Goal: Task Accomplishment & Management: Manage account settings

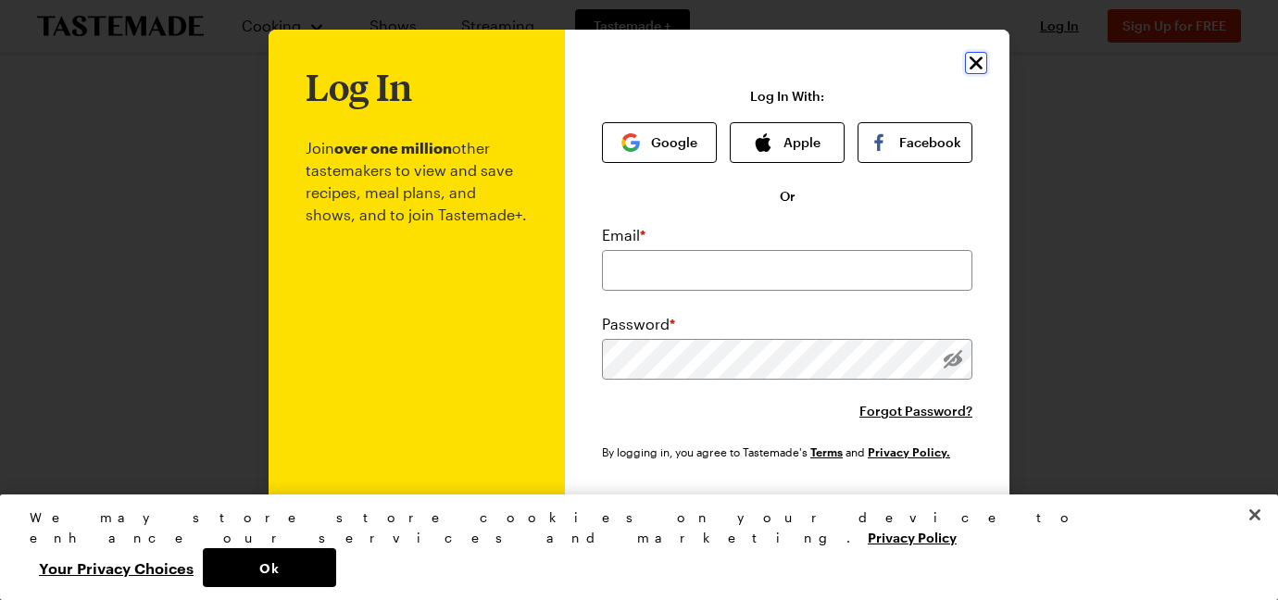
click at [978, 61] on icon "Close" at bounding box center [976, 63] width 13 height 13
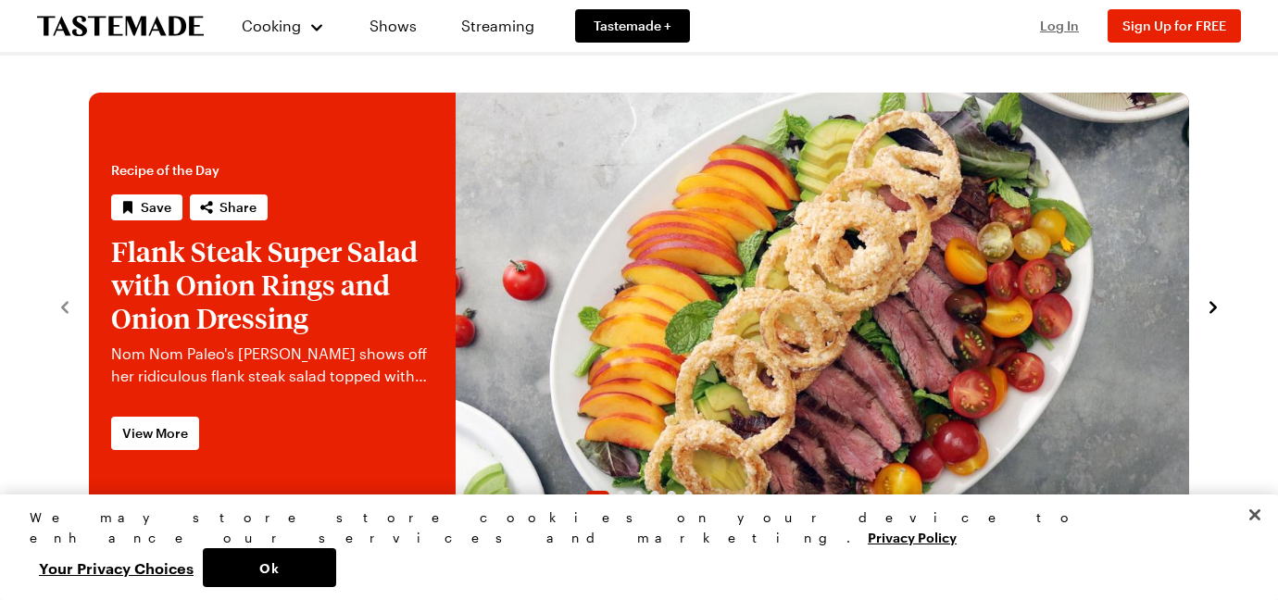
click at [1060, 25] on span "Log In" at bounding box center [1059, 26] width 39 height 16
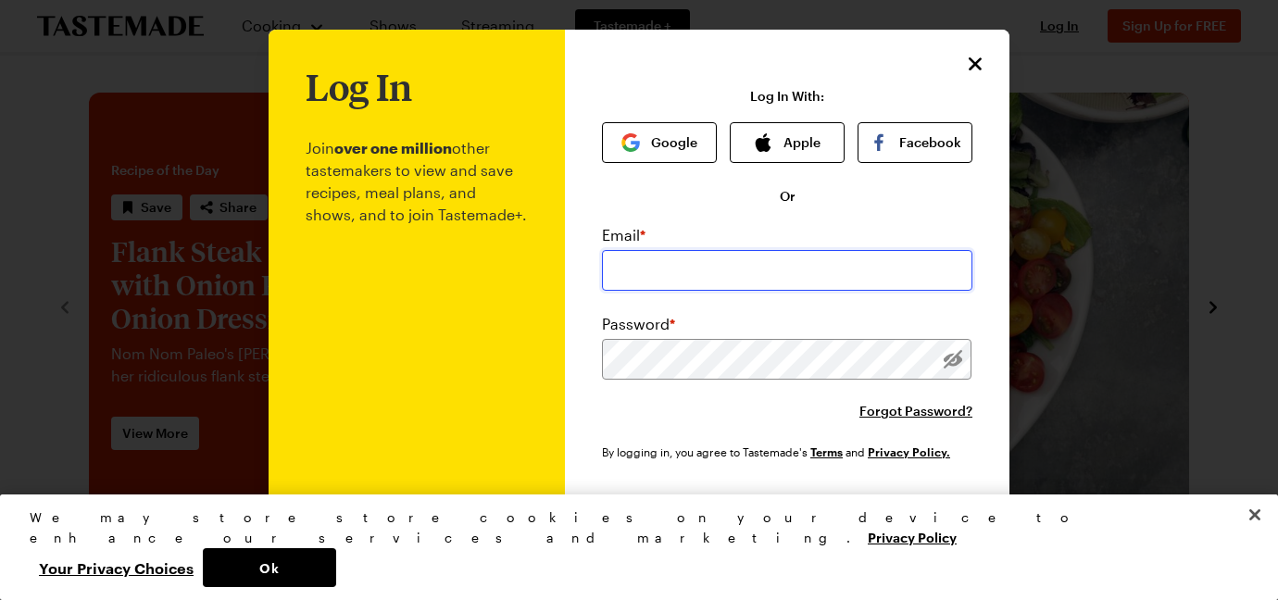
click at [870, 288] on input "email" at bounding box center [787, 270] width 371 height 41
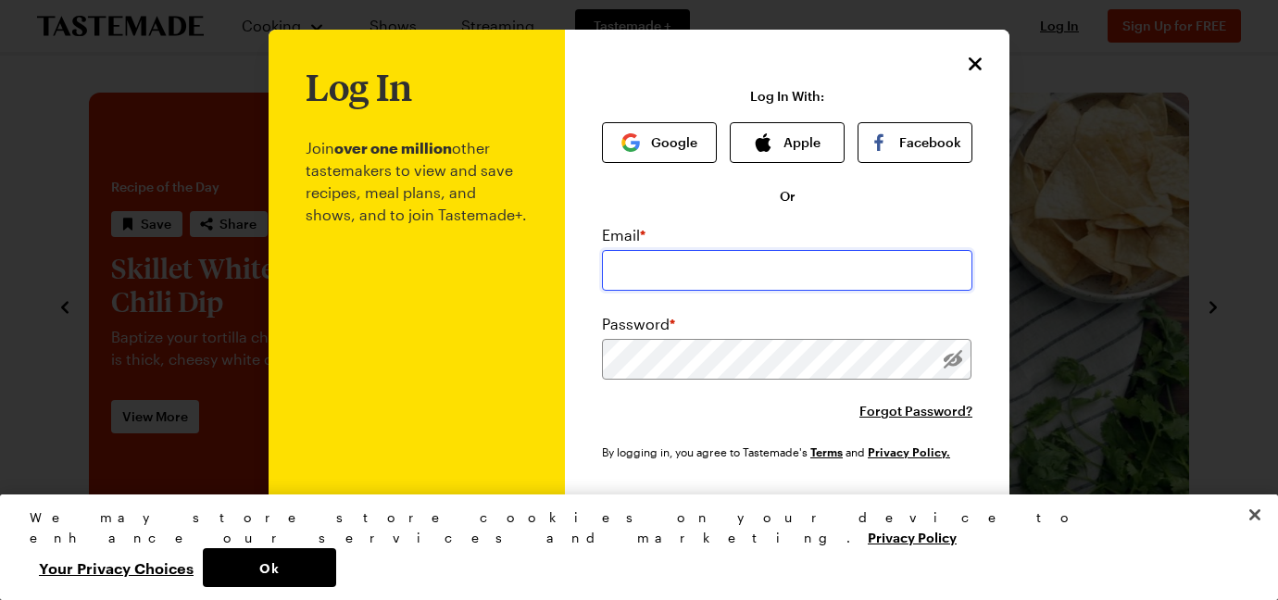
click at [696, 252] on input "email" at bounding box center [787, 270] width 371 height 41
click at [678, 279] on input "email" at bounding box center [787, 270] width 371 height 41
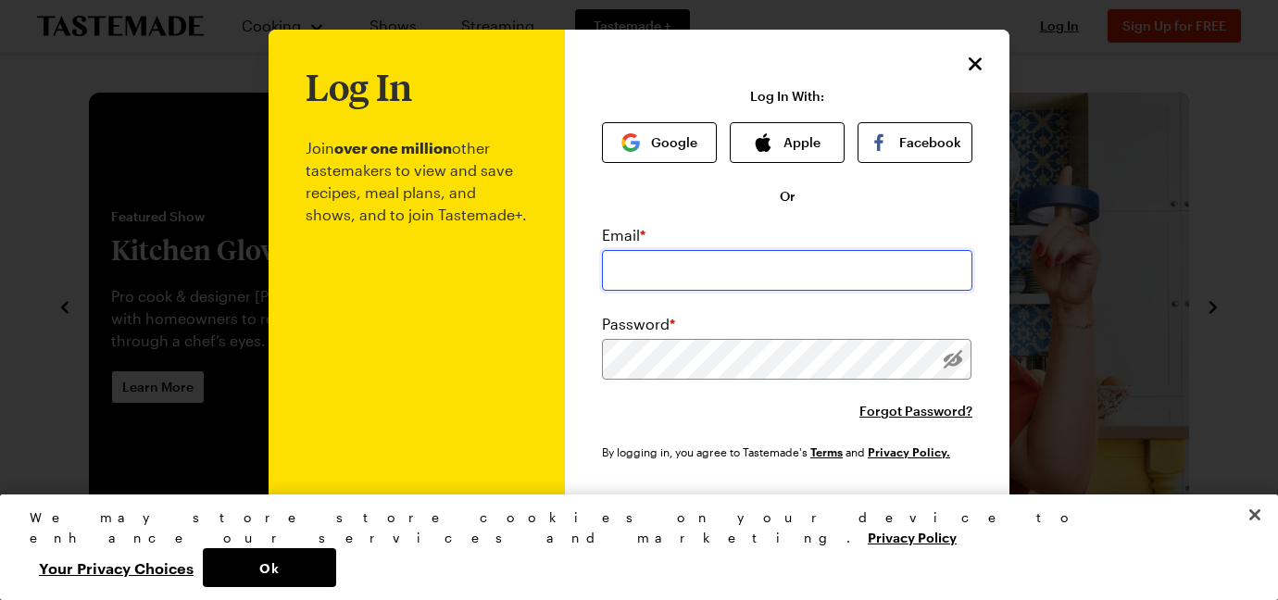
click at [837, 281] on input "email" at bounding box center [787, 270] width 371 height 41
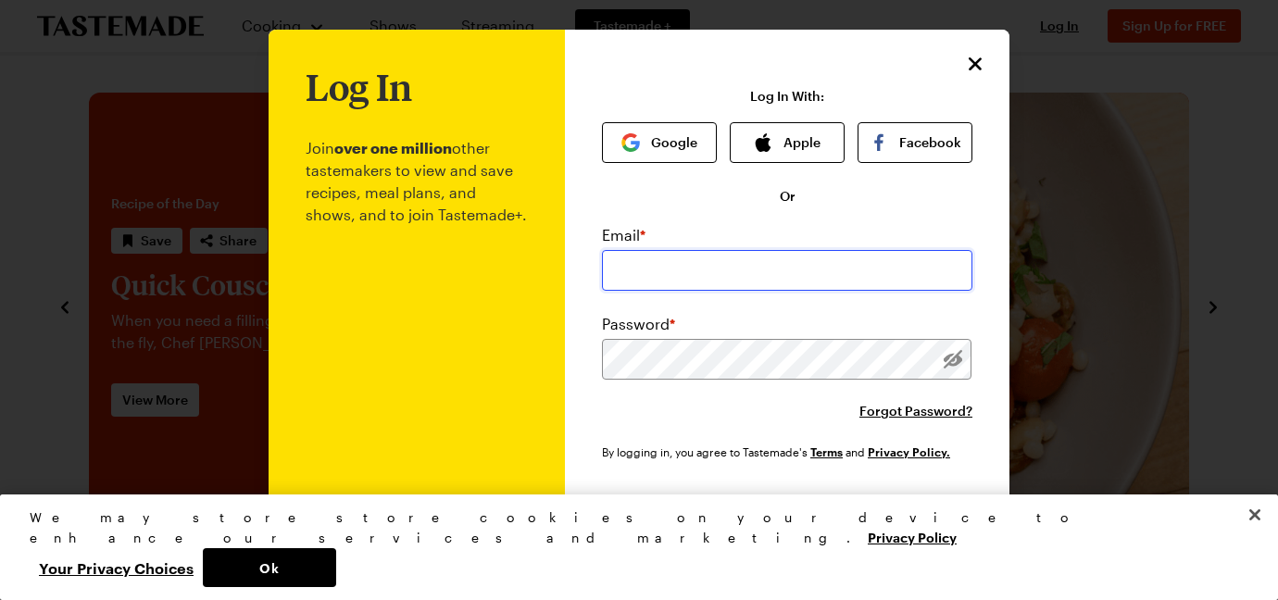
click at [792, 273] on input "email" at bounding box center [787, 270] width 371 height 41
type input "t"
click at [637, 144] on img "button" at bounding box center [631, 142] width 19 height 19
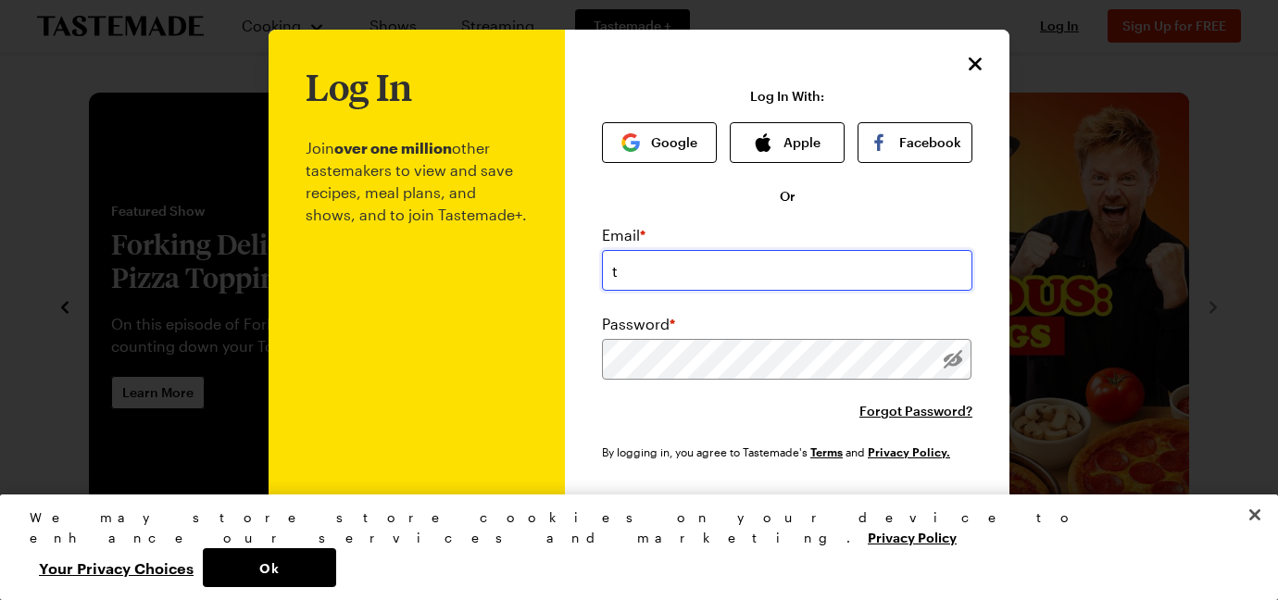
click at [639, 282] on input "t" at bounding box center [787, 270] width 371 height 41
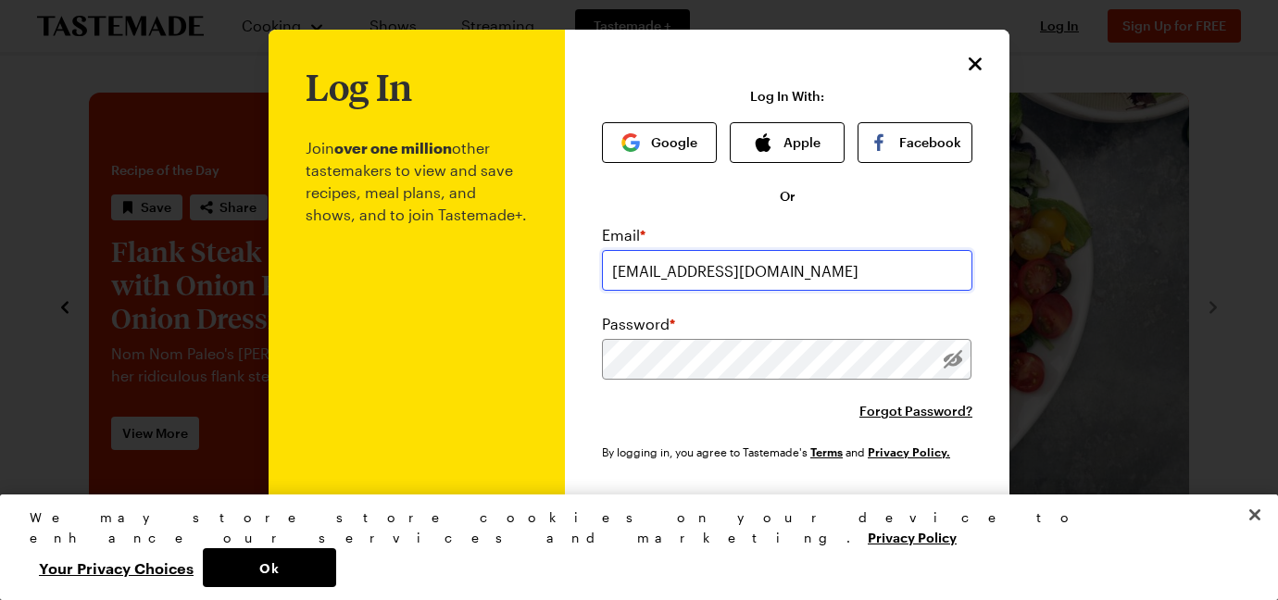
type input "[EMAIL_ADDRESS][DOMAIN_NAME]"
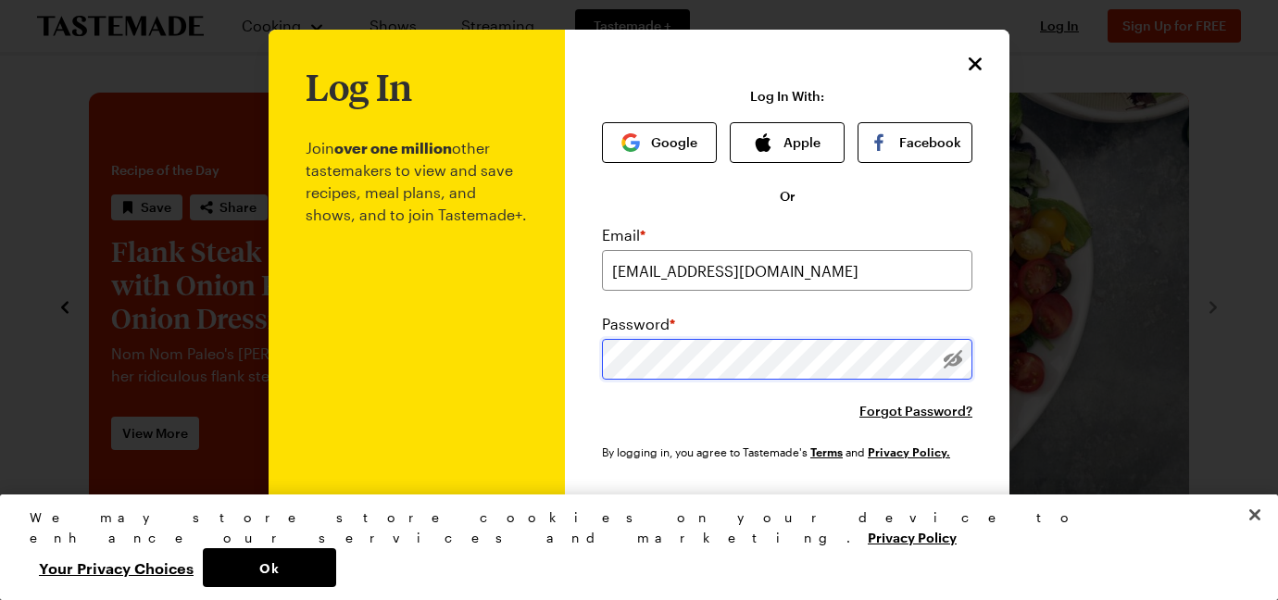
click at [669, 495] on button "Log In" at bounding box center [787, 515] width 237 height 41
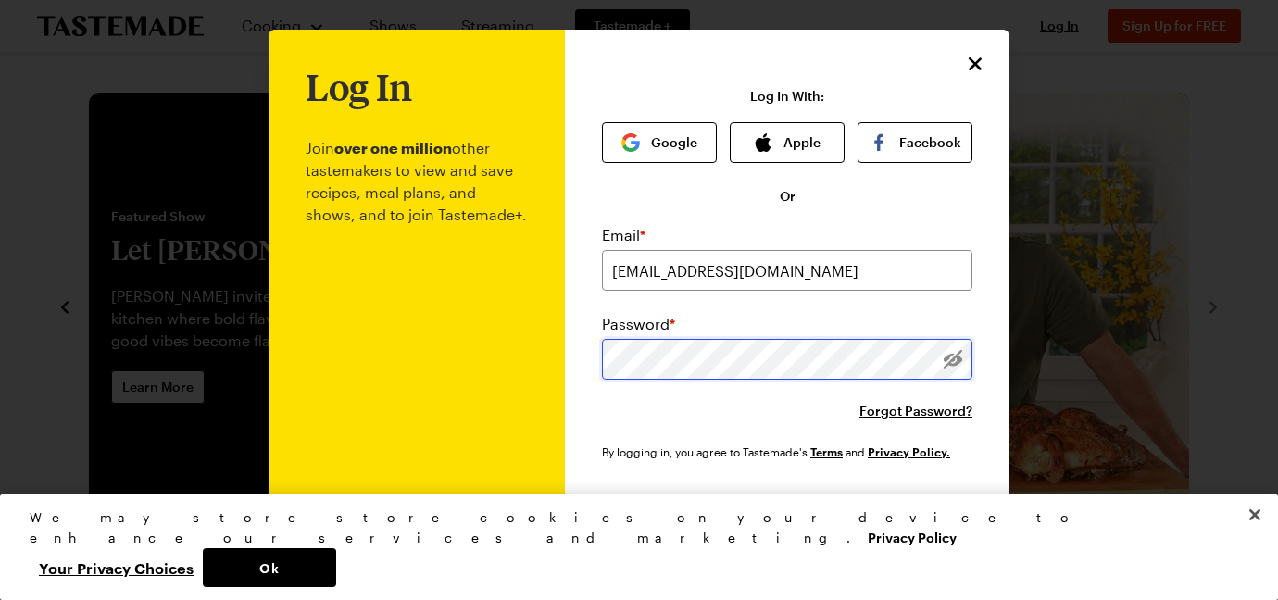
click at [669, 495] on button "Log In" at bounding box center [787, 515] width 237 height 41
click at [821, 315] on div "Password *" at bounding box center [787, 324] width 371 height 22
click at [797, 518] on span "Log In" at bounding box center [787, 515] width 39 height 19
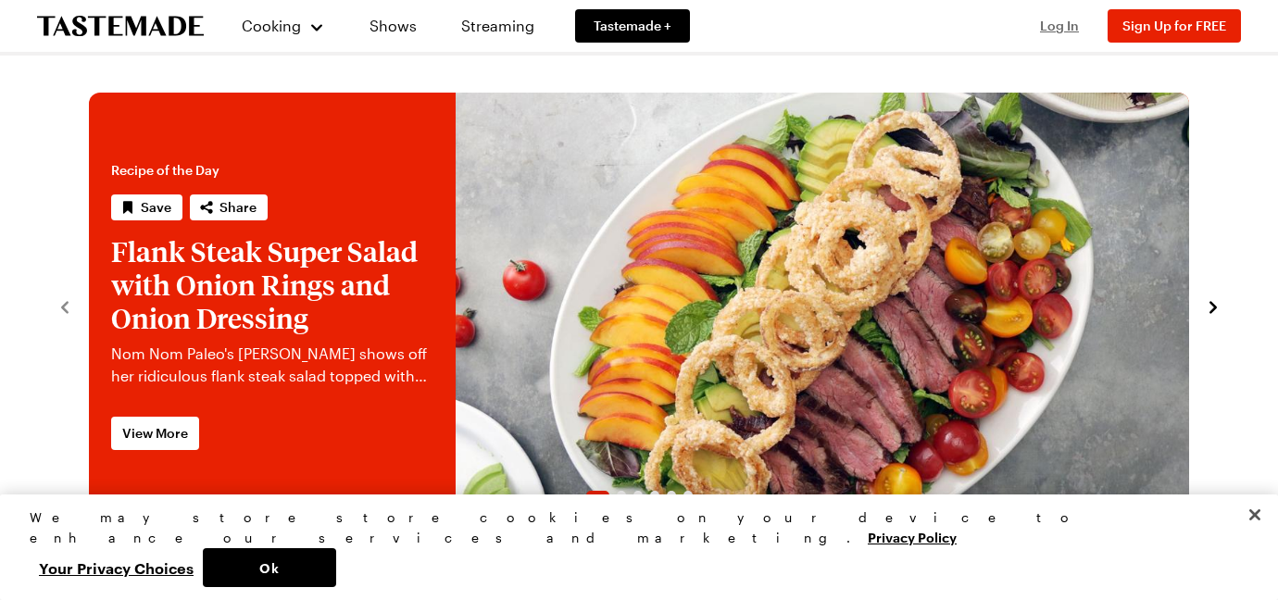
click at [1066, 30] on span "Log In" at bounding box center [1059, 26] width 39 height 16
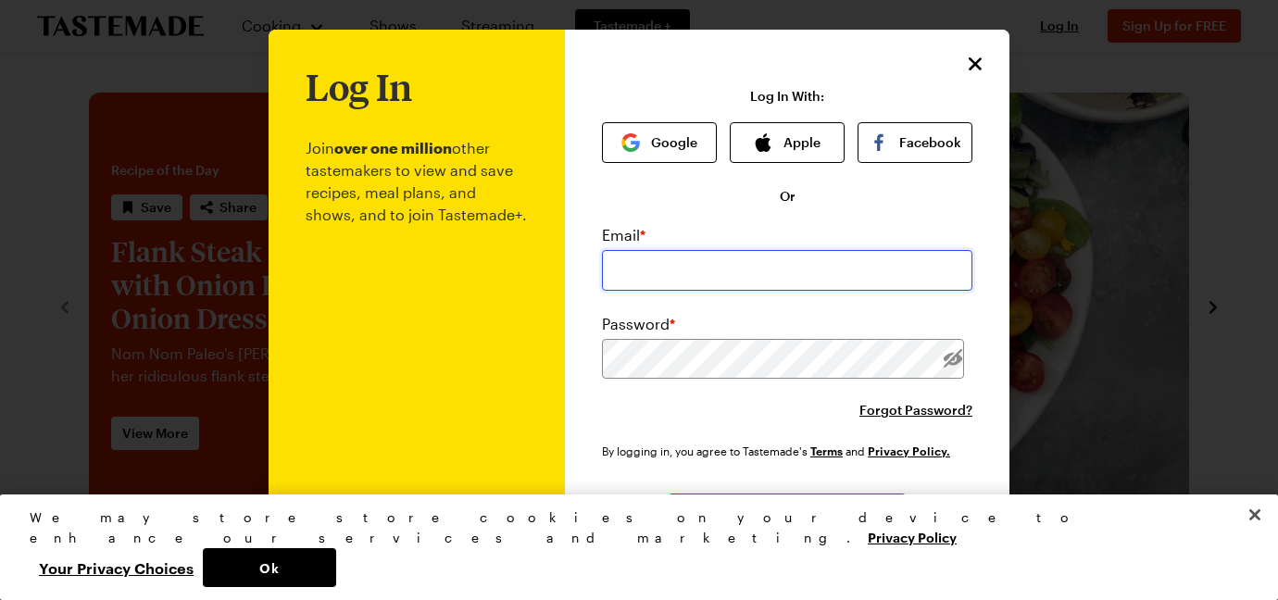
click at [777, 283] on input "email" at bounding box center [787, 270] width 371 height 41
click at [658, 160] on button "Google" at bounding box center [659, 142] width 115 height 41
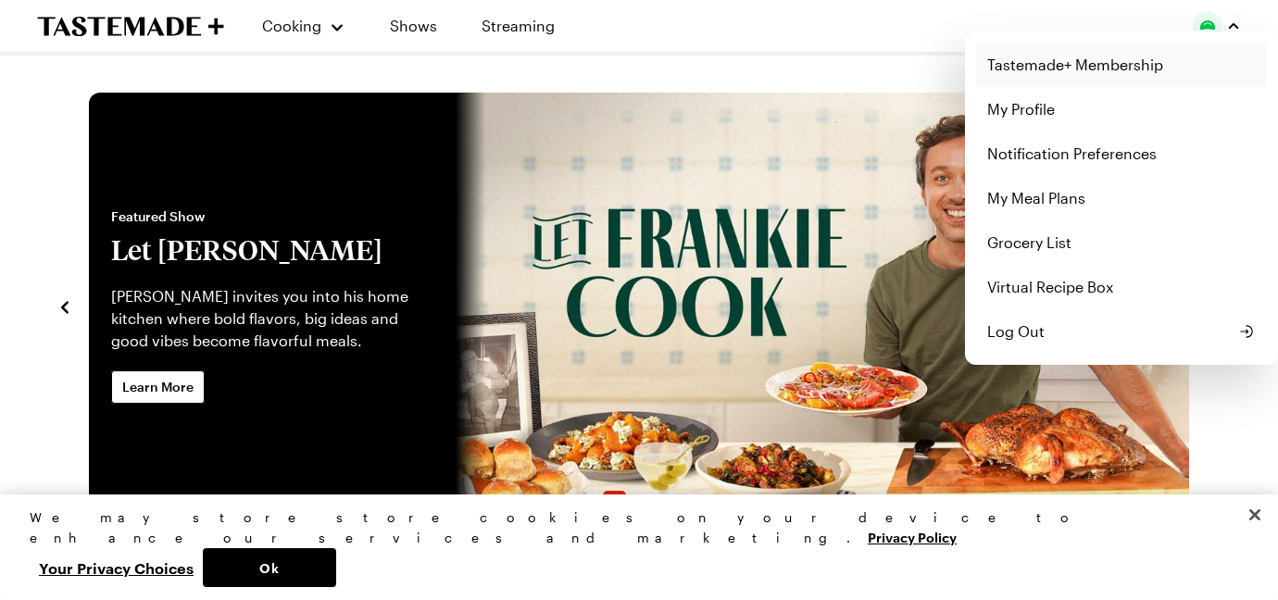
click at [1093, 72] on link "Tastemade+ Membership" at bounding box center [1121, 65] width 291 height 44
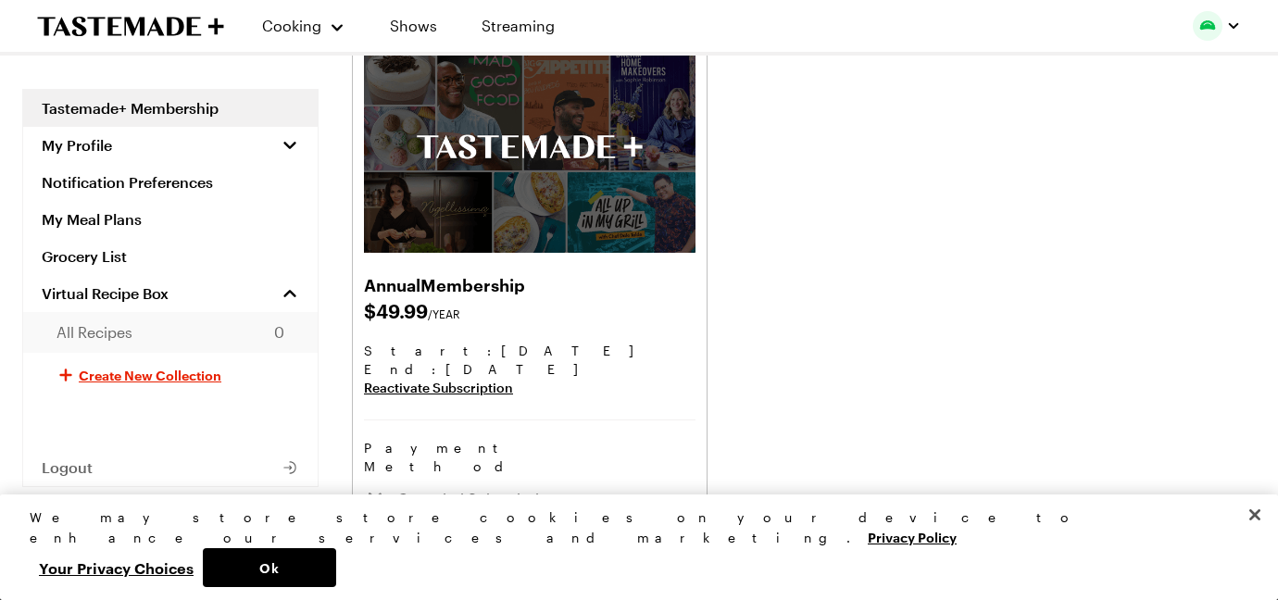
scroll to position [28, 0]
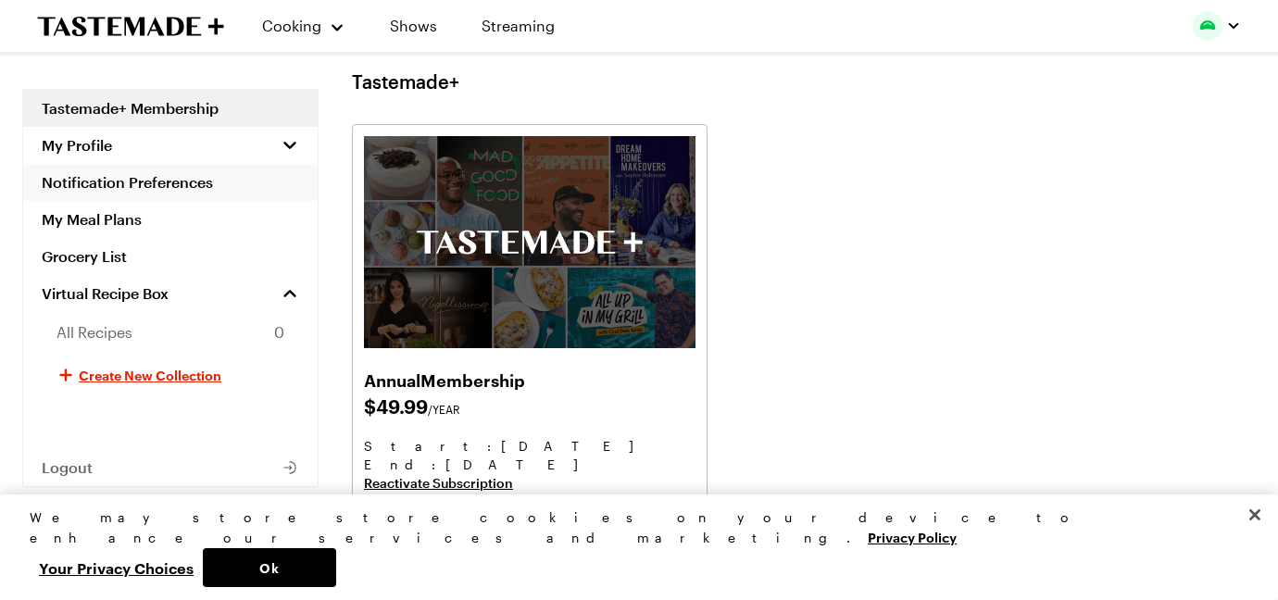
click at [118, 164] on link "Notification Preferences" at bounding box center [170, 182] width 295 height 37
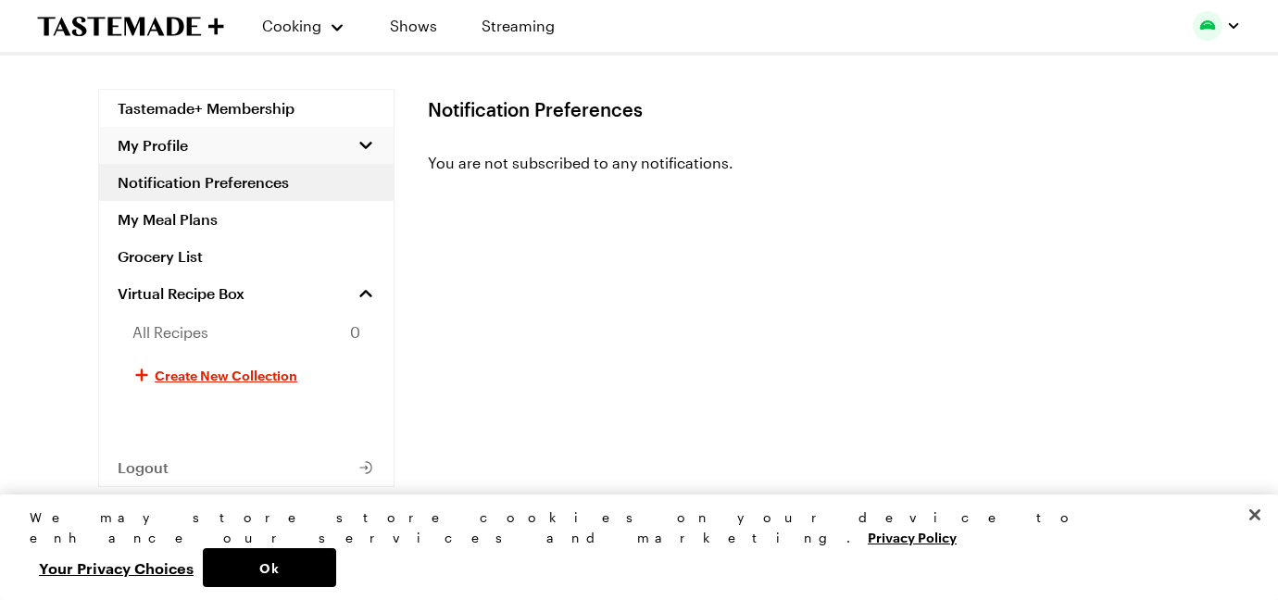
click at [135, 153] on span "My Profile" at bounding box center [153, 145] width 70 height 19
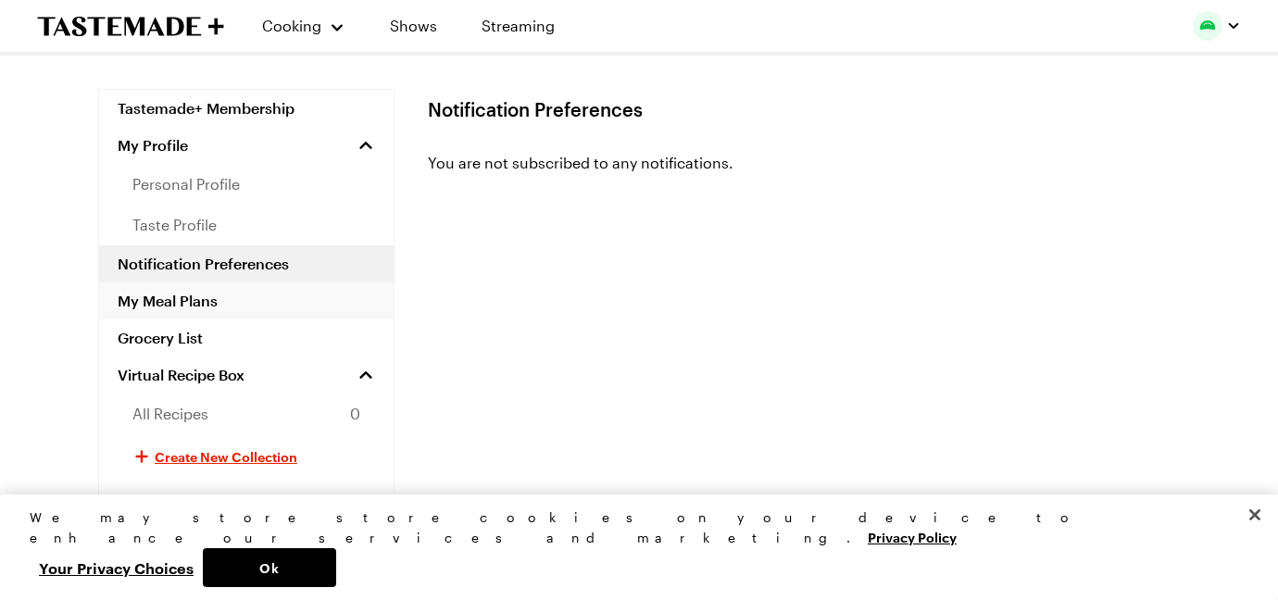
click at [162, 291] on link "My Meal Plans" at bounding box center [246, 301] width 295 height 37
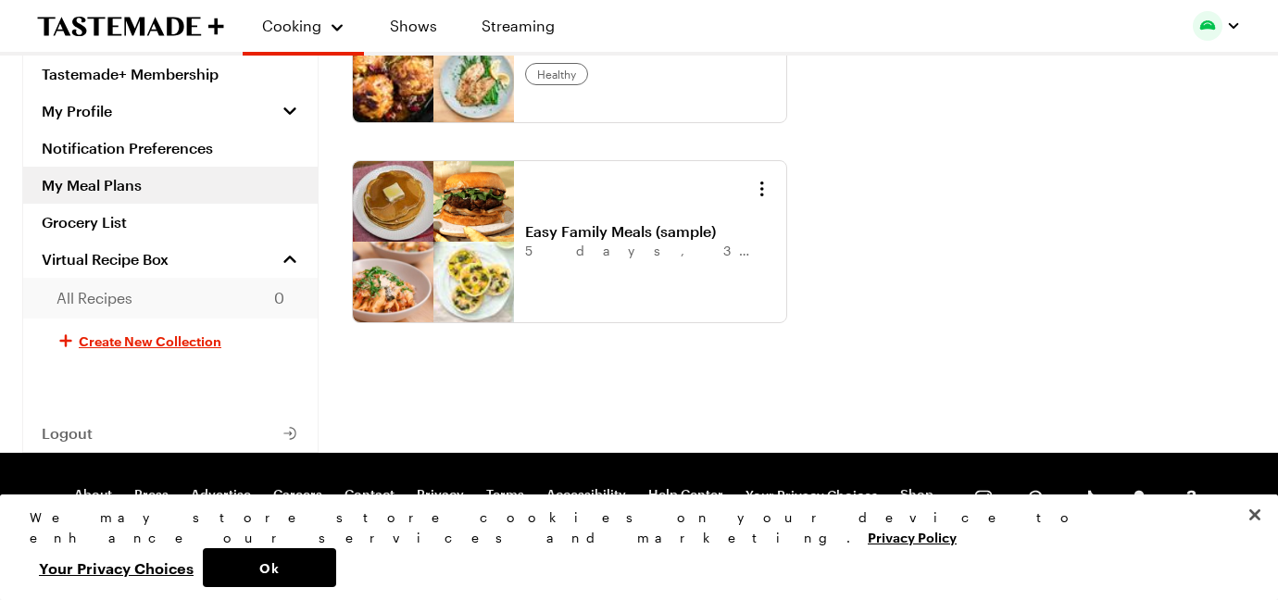
scroll to position [228, 0]
